Goal: Transaction & Acquisition: Purchase product/service

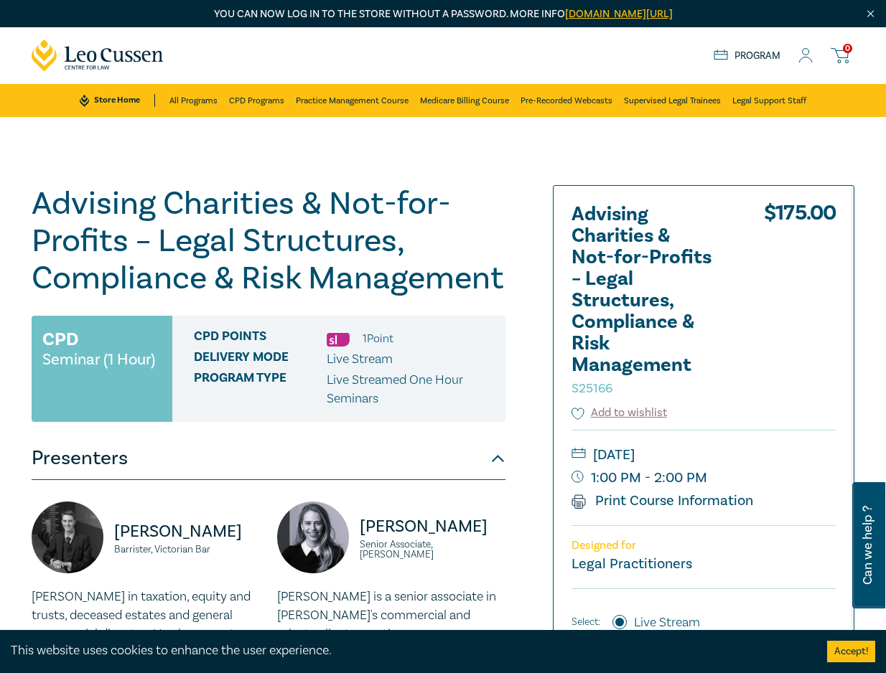
click at [810, 54] on icon at bounding box center [805, 55] width 14 height 15
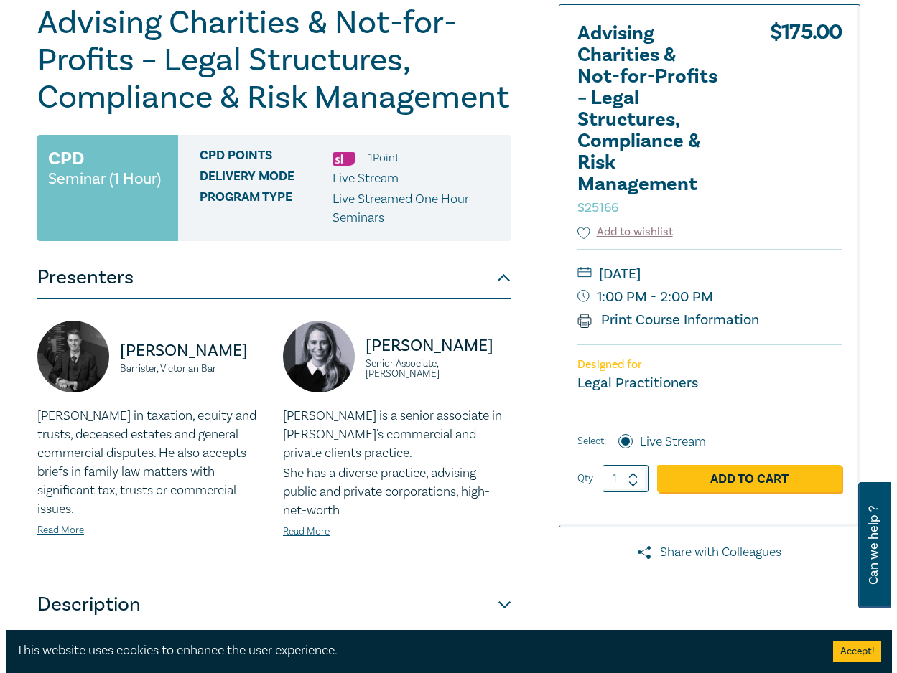
scroll to position [215, 0]
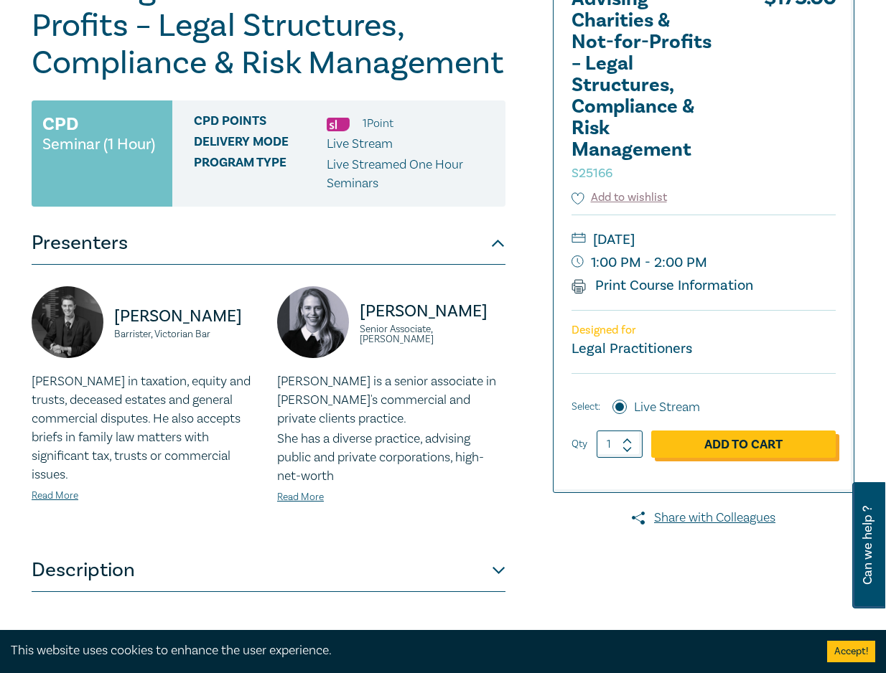
click at [737, 447] on link "Add to Cart" at bounding box center [743, 444] width 185 height 27
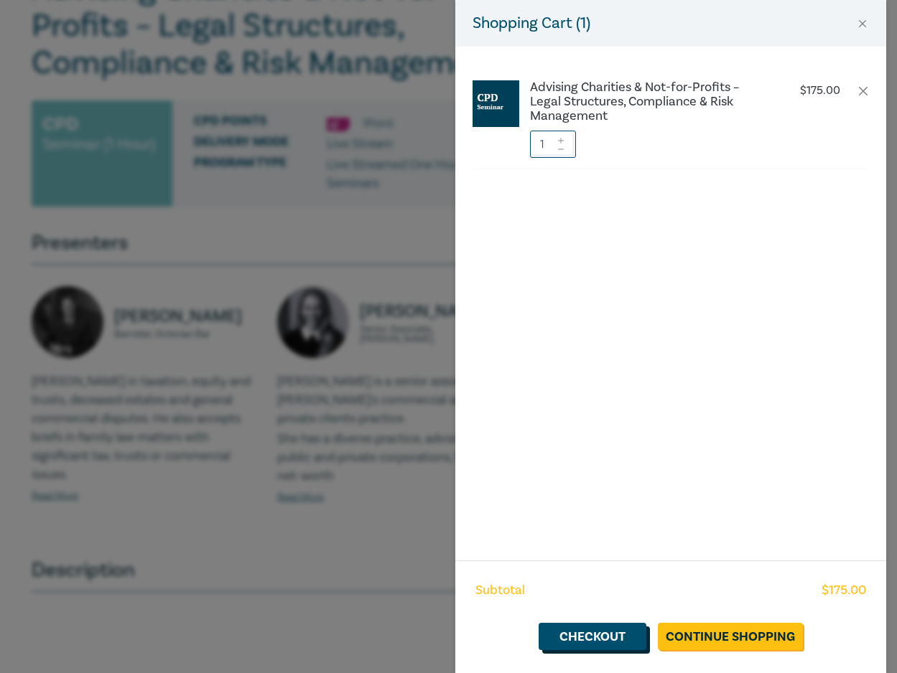
click at [626, 638] on link "Checkout" at bounding box center [592, 636] width 108 height 27
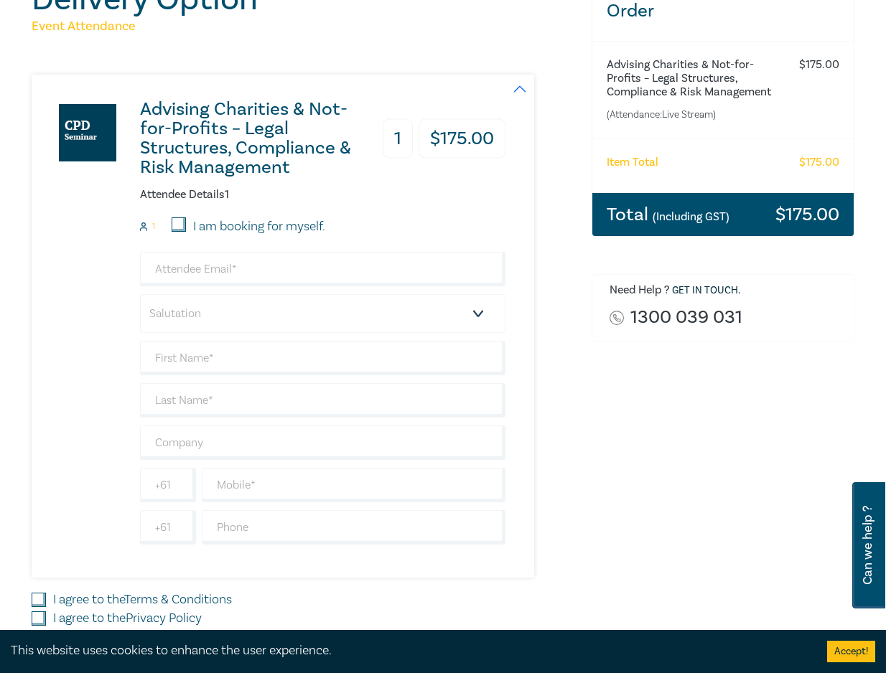
scroll to position [215, 0]
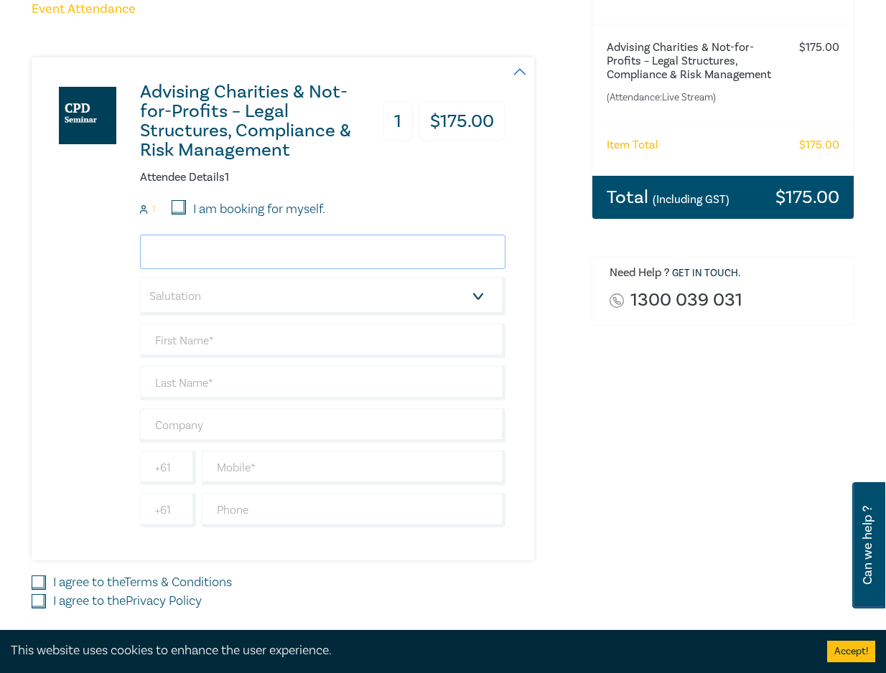
click at [215, 242] on input "email" at bounding box center [322, 252] width 365 height 34
click at [218, 245] on input "email" at bounding box center [322, 252] width 365 height 34
drag, startPoint x: 67, startPoint y: 269, endPoint x: 112, endPoint y: 263, distance: 45.5
click at [67, 269] on div "Advising Charities & Not-for-Profits – Legal Structures, Compliance & Risk Mana…" at bounding box center [269, 308] width 474 height 503
click at [210, 259] on input "email" at bounding box center [322, 252] width 365 height 34
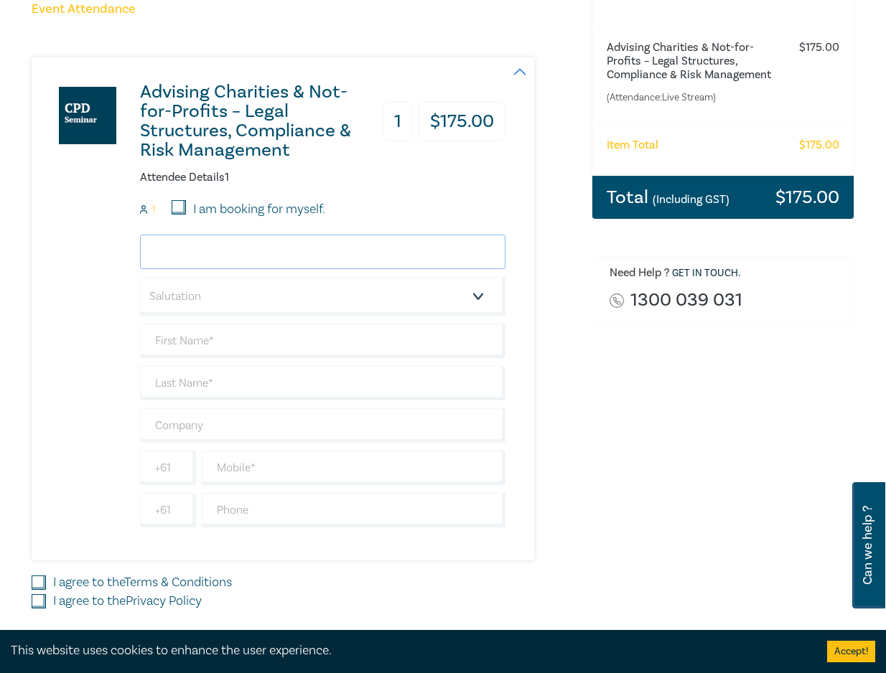
paste input "TPermezel@heinzlaw.com.au"
type input "TPermezel@heinzlaw.com.au"
click at [213, 291] on select "Salutation Mr. Mrs. Ms. Miss Dr. Prof. Other" at bounding box center [322, 296] width 365 height 39
select select "Mr."
click at [140, 277] on select "Salutation Mr. Mrs. Ms. Miss Dr. Prof. Other" at bounding box center [322, 296] width 365 height 39
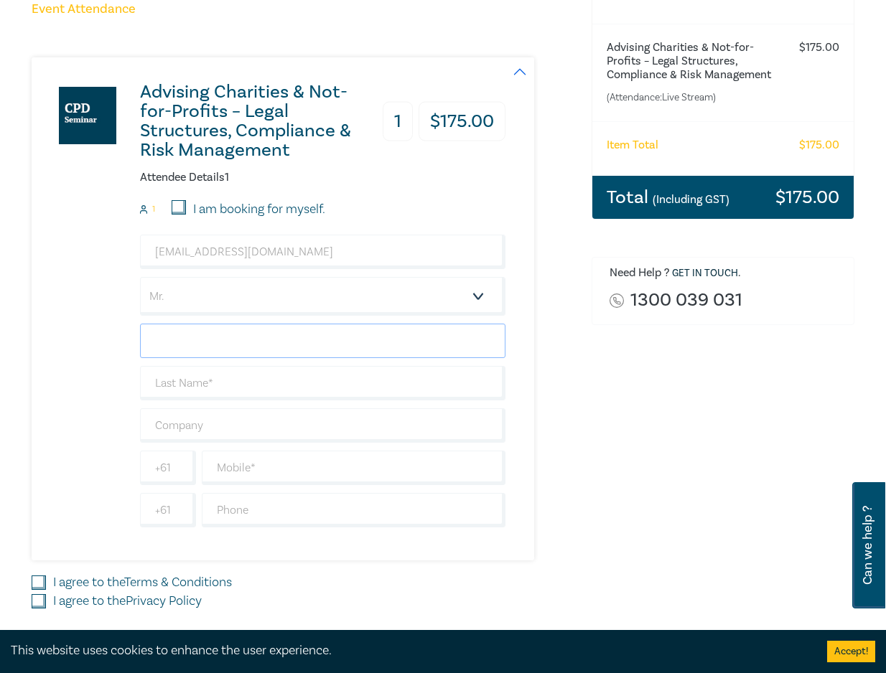
click at [227, 339] on input "text" at bounding box center [322, 341] width 365 height 34
type input "Toby"
type input "Permezel"
click at [227, 423] on input "text" at bounding box center [322, 426] width 365 height 34
type input "Heinz Law"
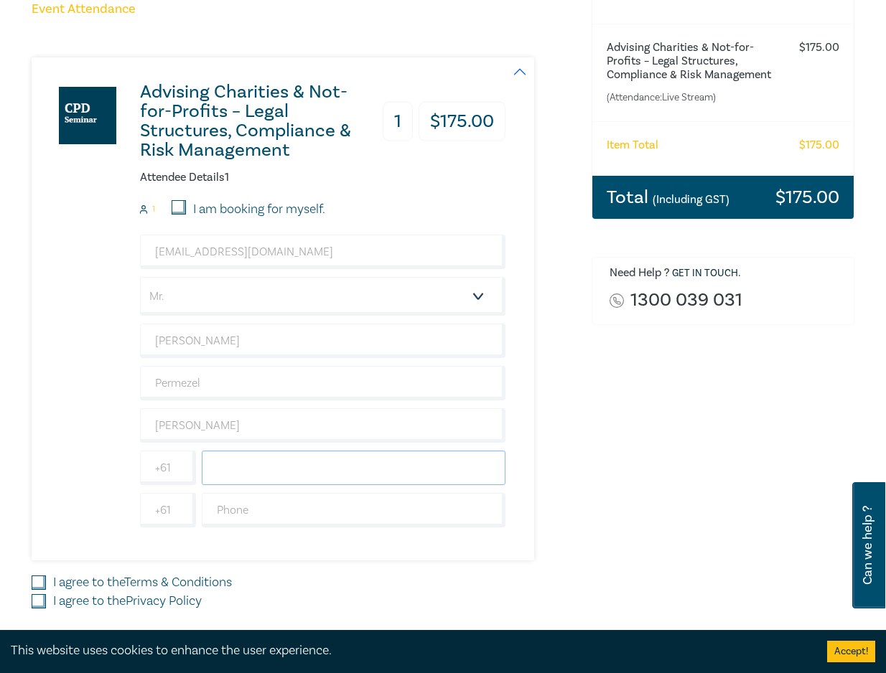
click at [244, 465] on input "text" at bounding box center [354, 468] width 304 height 34
paste input "0419 008 364"
type input "0419 008 364"
click at [546, 342] on div "Advising Charities & Not-for-Profits – Legal Structures, Compliance & Risk Mana…" at bounding box center [303, 308] width 543 height 503
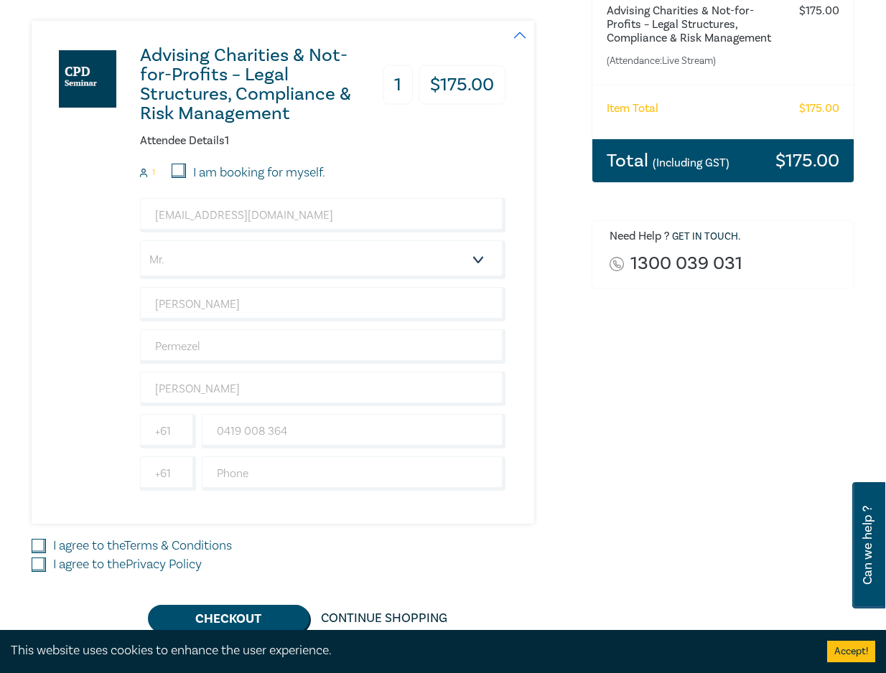
scroll to position [287, 0]
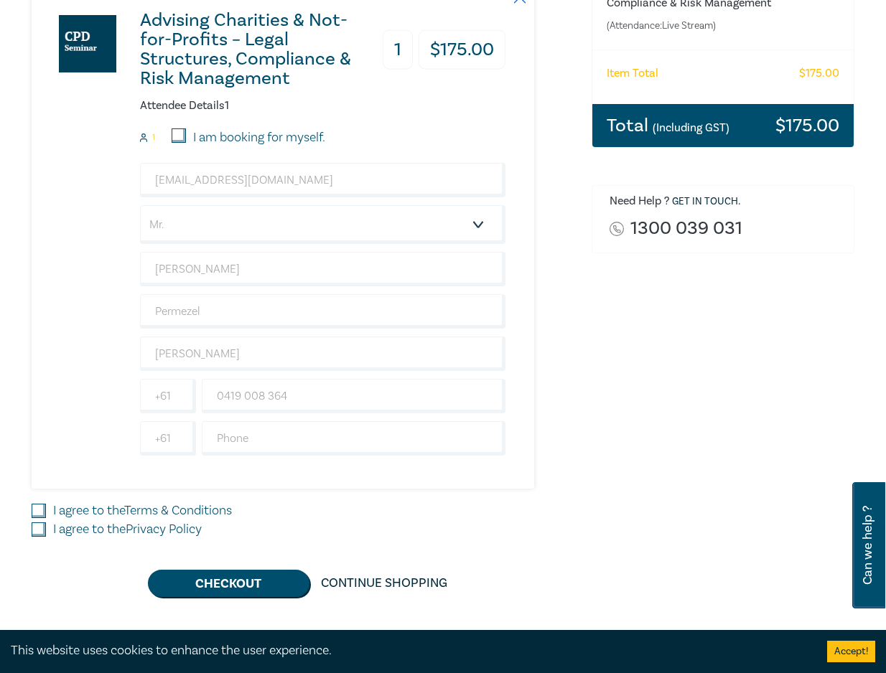
click at [42, 514] on input "I agree to the Terms & Conditions" at bounding box center [39, 511] width 14 height 14
checkbox input "true"
click at [38, 527] on input "I agree to the Privacy Policy" at bounding box center [39, 530] width 14 height 14
checkbox input "true"
drag, startPoint x: 45, startPoint y: 386, endPoint x: 123, endPoint y: 387, distance: 77.5
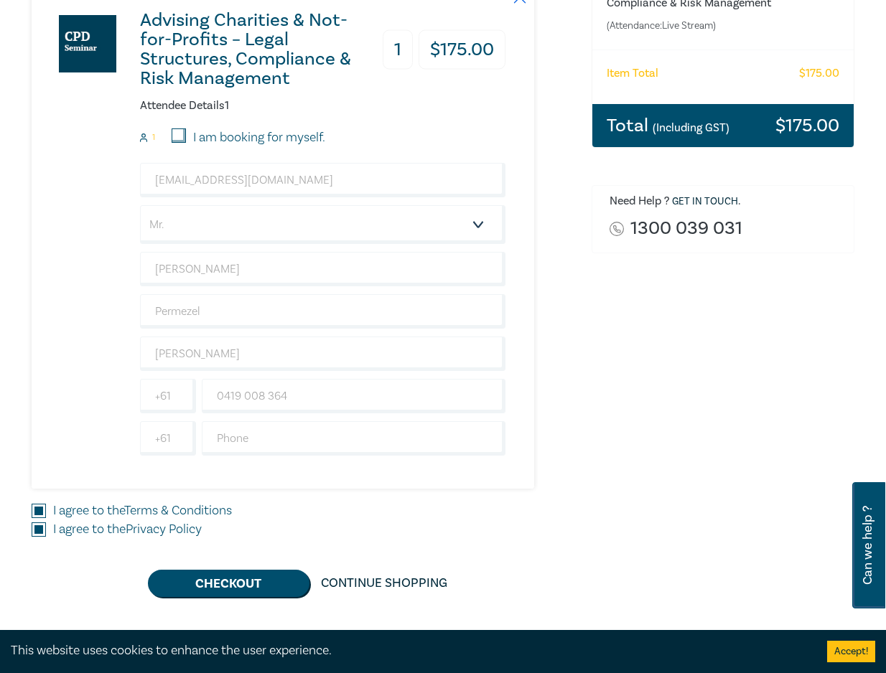
click at [45, 386] on div "Advising Charities & Not-for-Profits – Legal Structures, Compliance & Risk Mana…" at bounding box center [269, 237] width 474 height 503
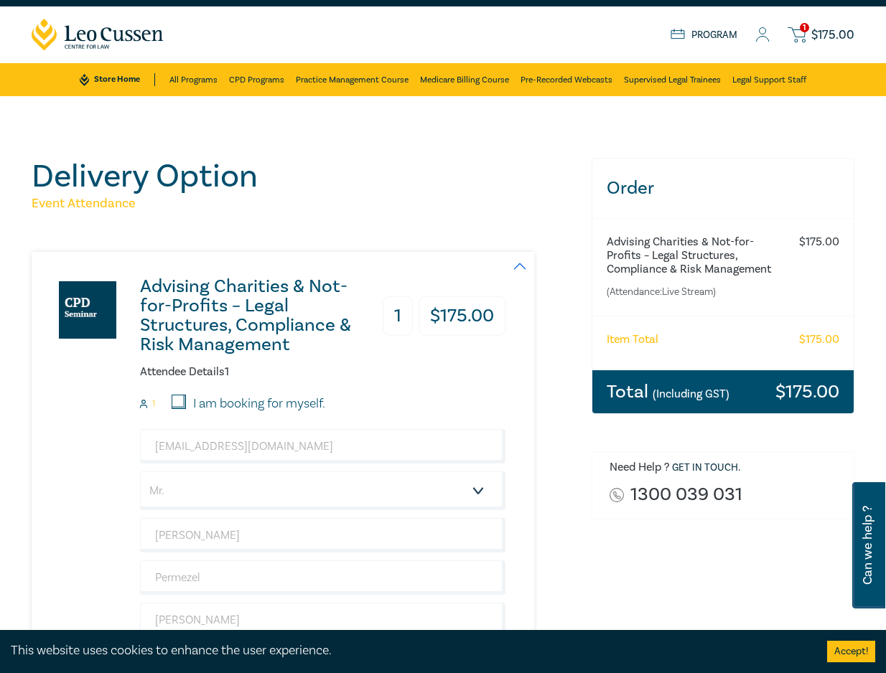
scroll to position [0, 0]
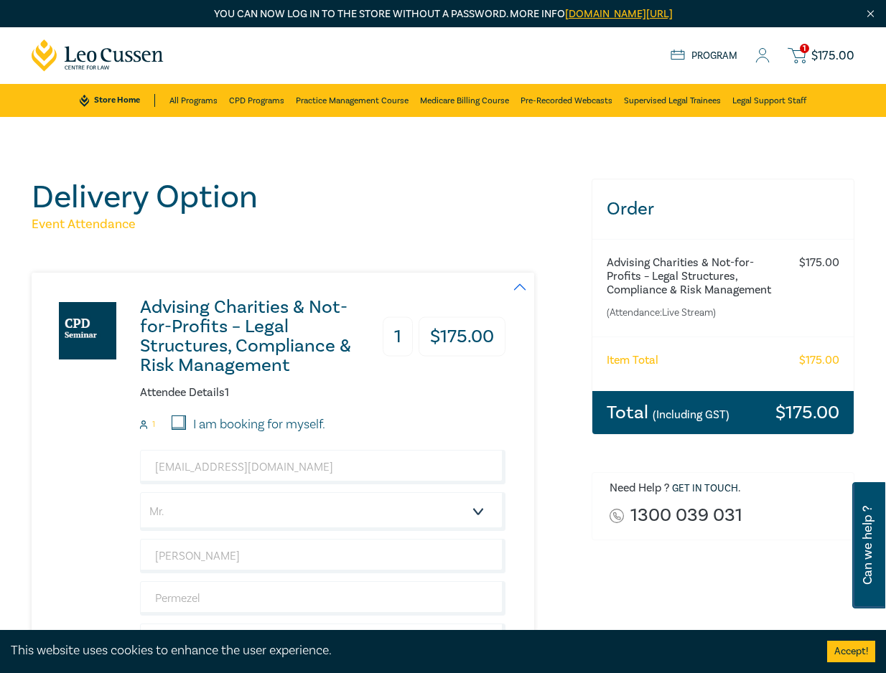
click at [171, 311] on h3 "Advising Charities & Not-for-Profits – Legal Structures, Compliance & Risk Mana…" at bounding box center [258, 337] width 236 height 78
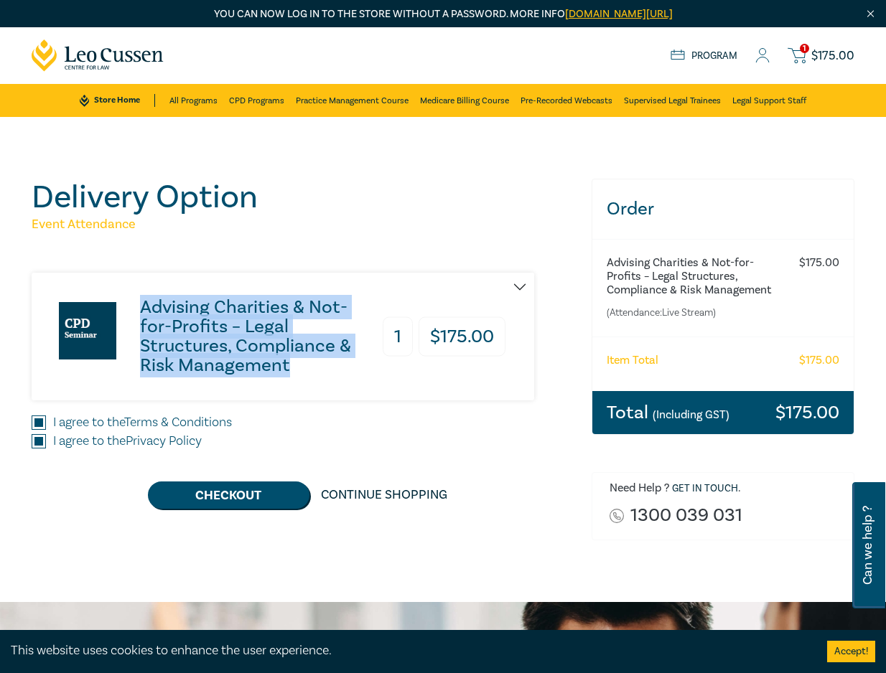
drag, startPoint x: 141, startPoint y: 307, endPoint x: 289, endPoint y: 365, distance: 158.9
click at [289, 365] on h3 "Advising Charities & Not-for-Profits – Legal Structures, Compliance & Risk Mana…" at bounding box center [258, 337] width 236 height 78
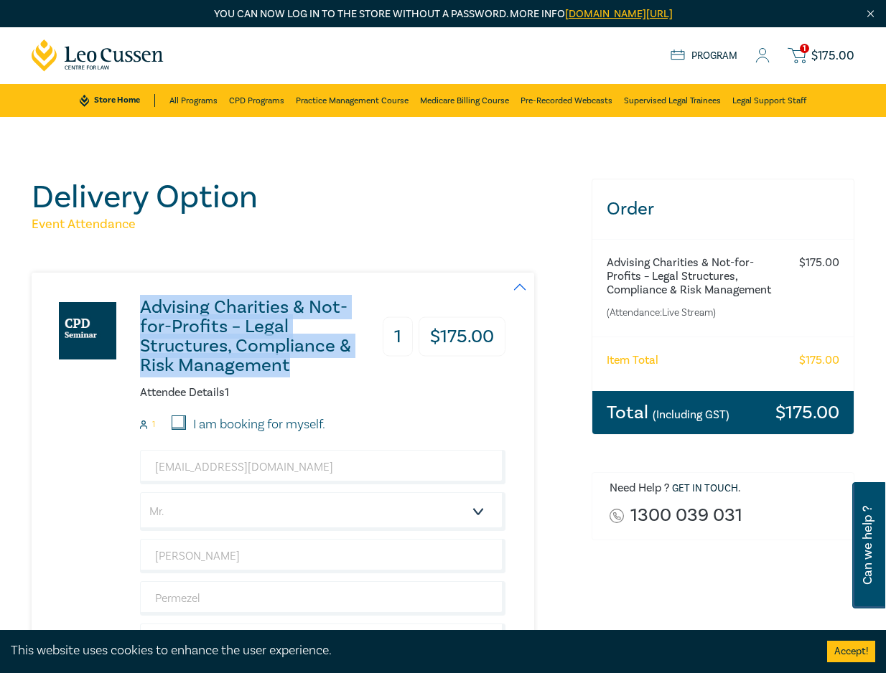
copy h3 "Advising Charities & Not-for-Profits – Legal Structures, Compliance & Risk Mana…"
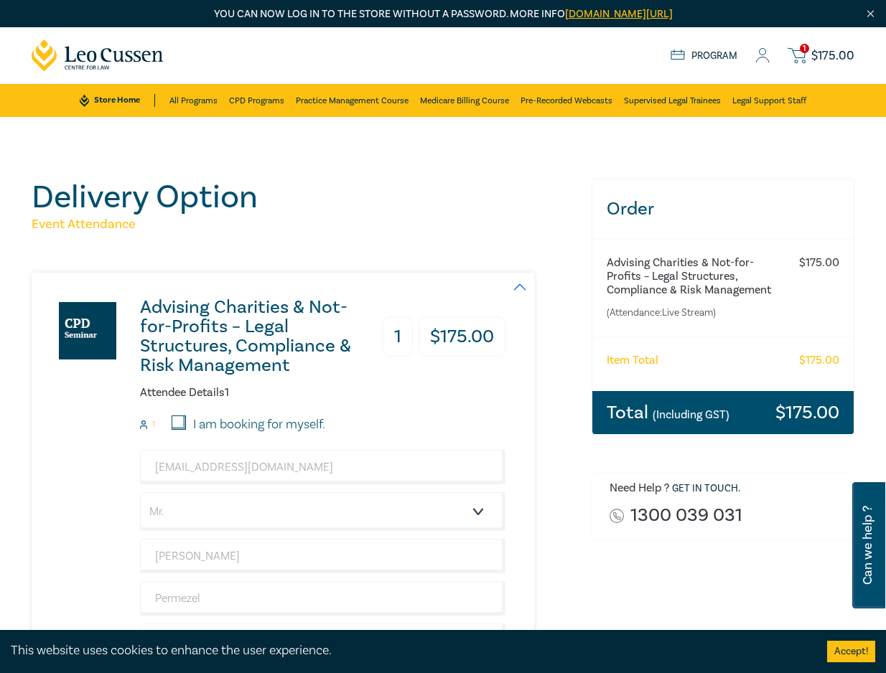
click at [554, 225] on h5 "Event Attendance" at bounding box center [303, 224] width 543 height 17
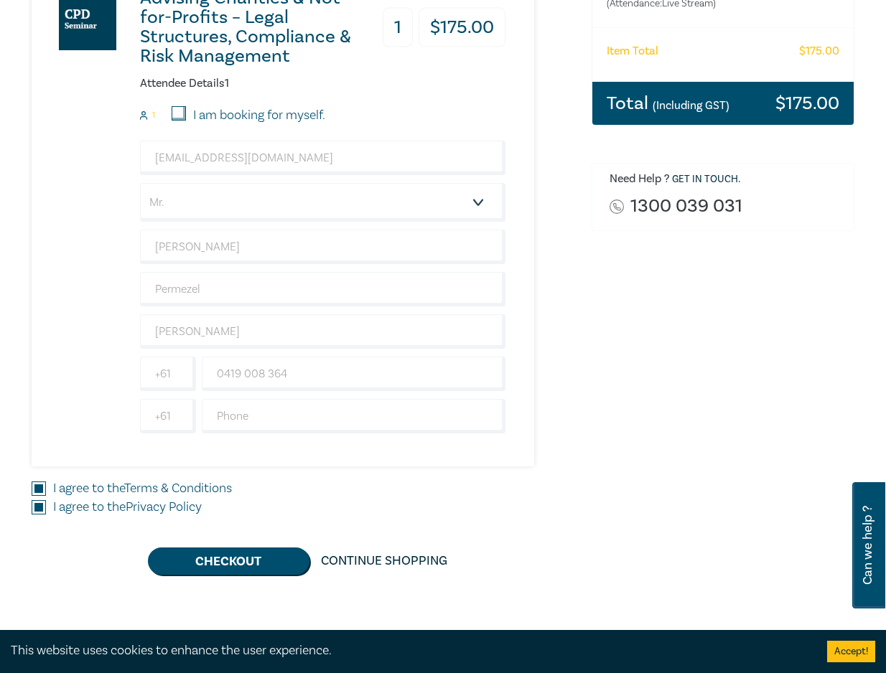
scroll to position [359, 0]
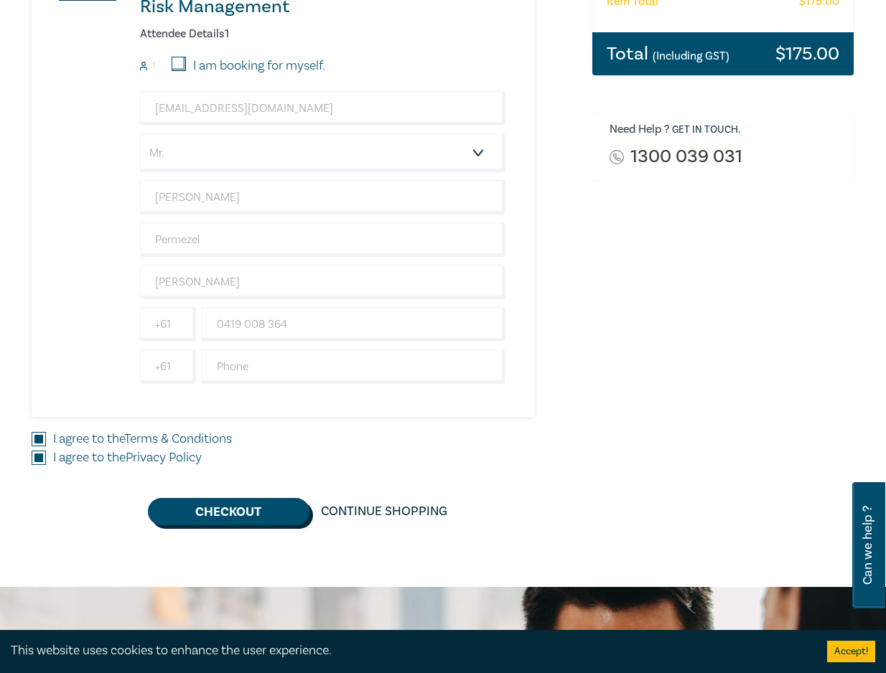
click at [253, 513] on button "Checkout" at bounding box center [229, 511] width 162 height 27
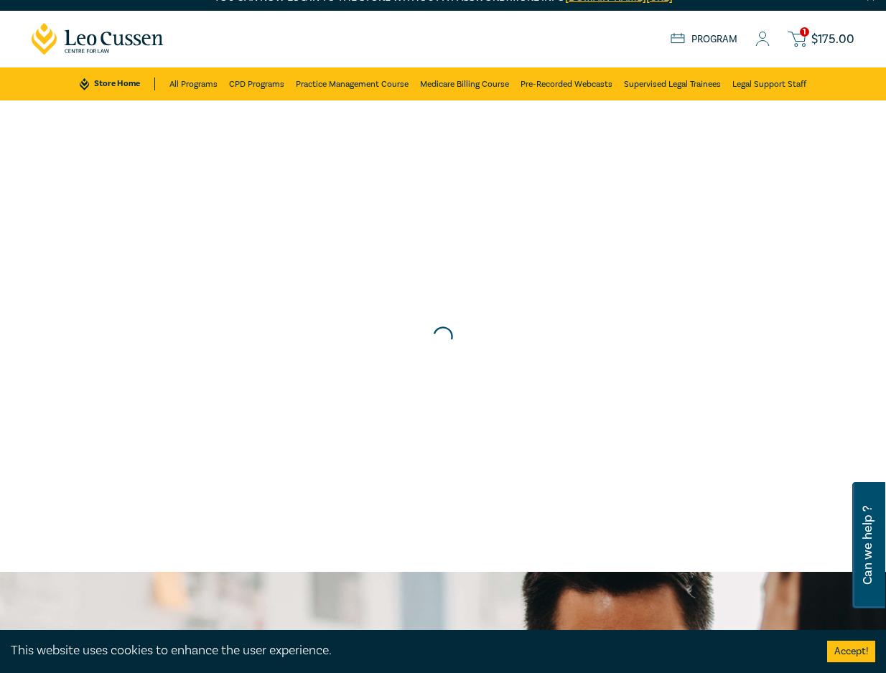
scroll to position [0, 0]
